Goal: Transaction & Acquisition: Purchase product/service

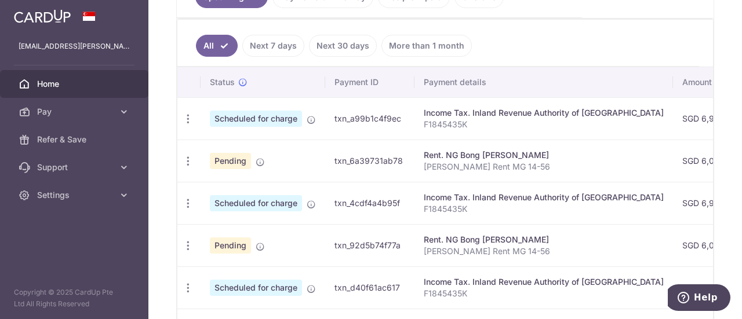
scroll to position [348, 0]
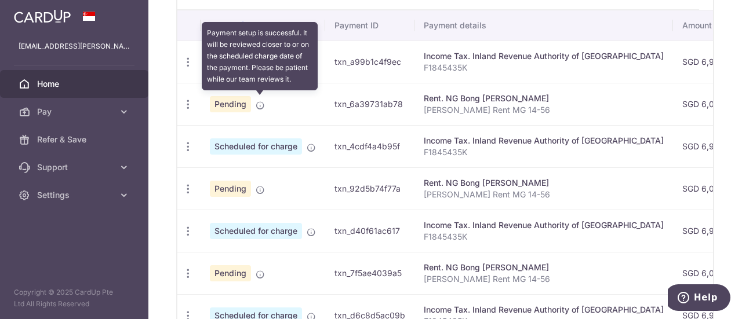
click at [259, 106] on icon at bounding box center [260, 105] width 9 height 9
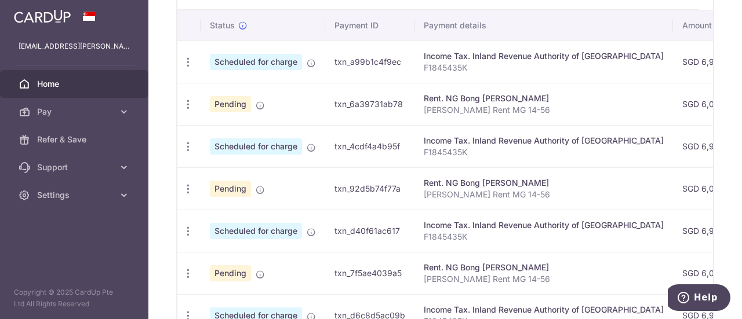
click at [424, 100] on div "Rent. NG Bong [PERSON_NAME]" at bounding box center [544, 99] width 240 height 12
click at [115, 111] on link "Pay" at bounding box center [74, 112] width 148 height 28
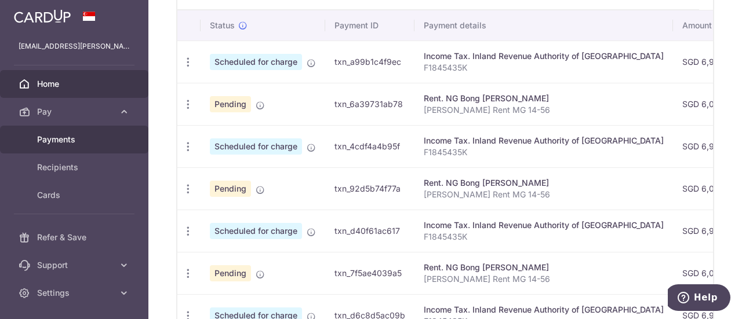
click at [74, 140] on span "Payments" at bounding box center [75, 140] width 77 height 12
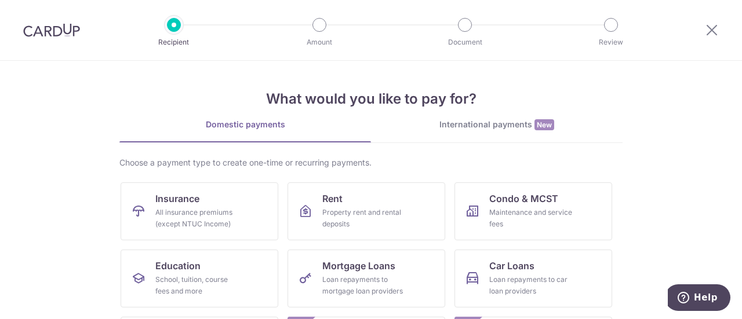
click at [279, 94] on h4 "What would you like to pay for?" at bounding box center [370, 99] width 503 height 21
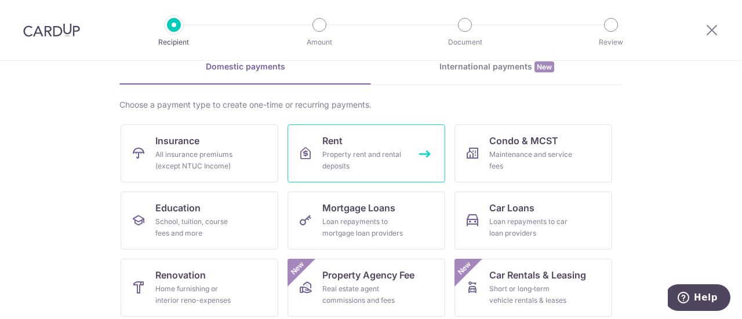
scroll to position [116, 0]
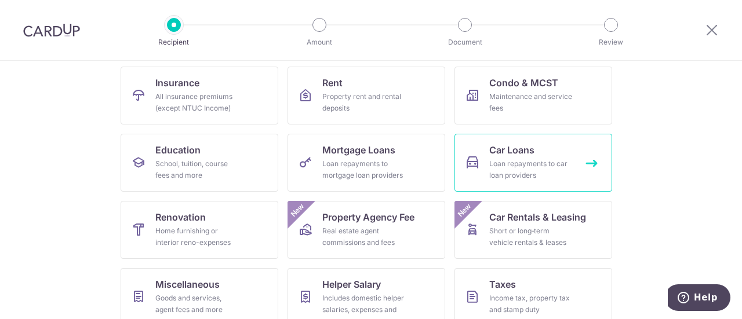
click at [588, 164] on link "Car Loans Loan repayments to car loan providers" at bounding box center [533, 163] width 158 height 58
